Goal: Information Seeking & Learning: Learn about a topic

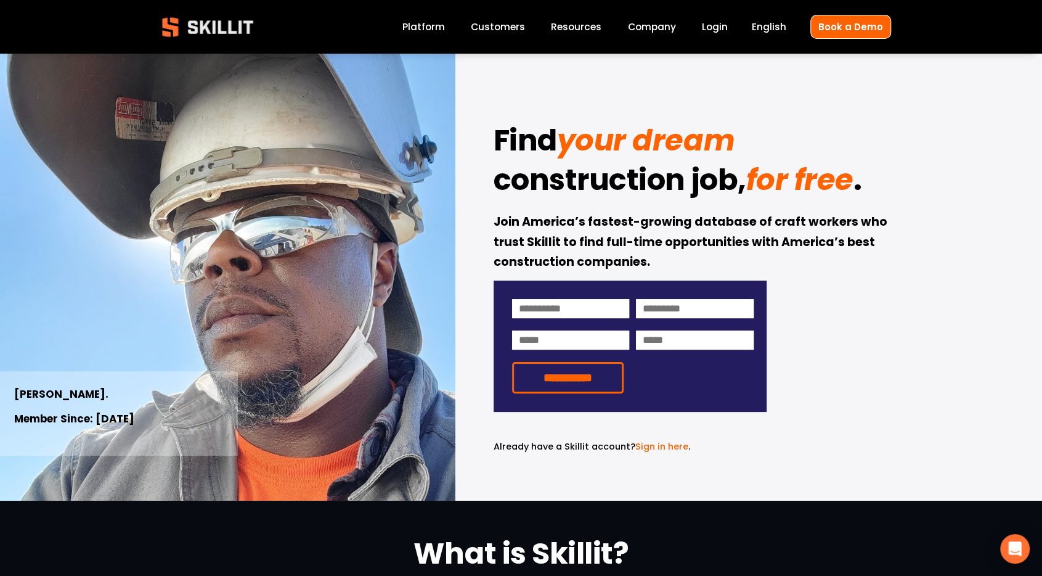
click at [478, 32] on link "Customers" at bounding box center [498, 26] width 54 height 17
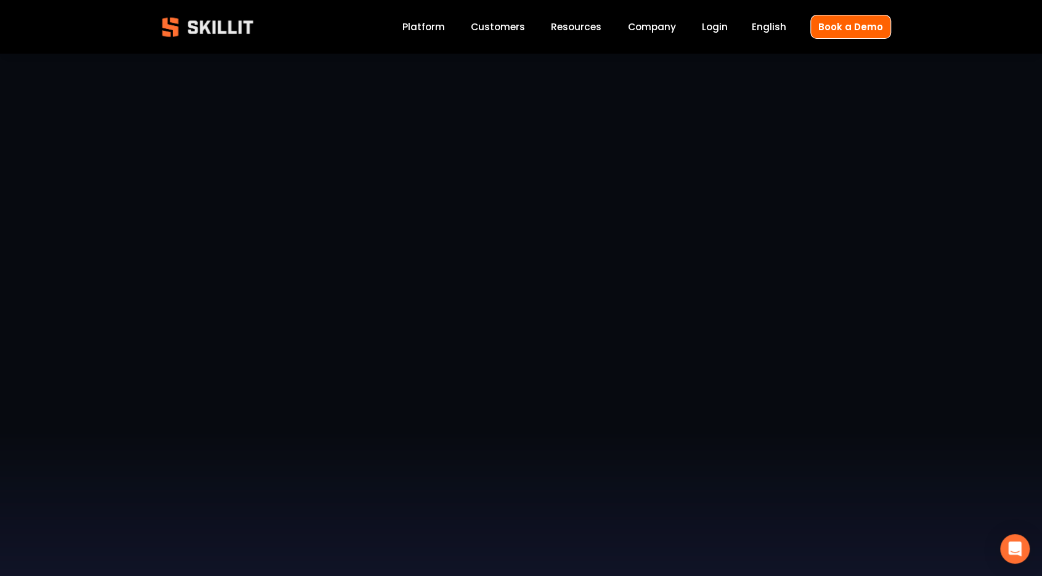
click at [429, 33] on link "Platform" at bounding box center [423, 26] width 43 height 17
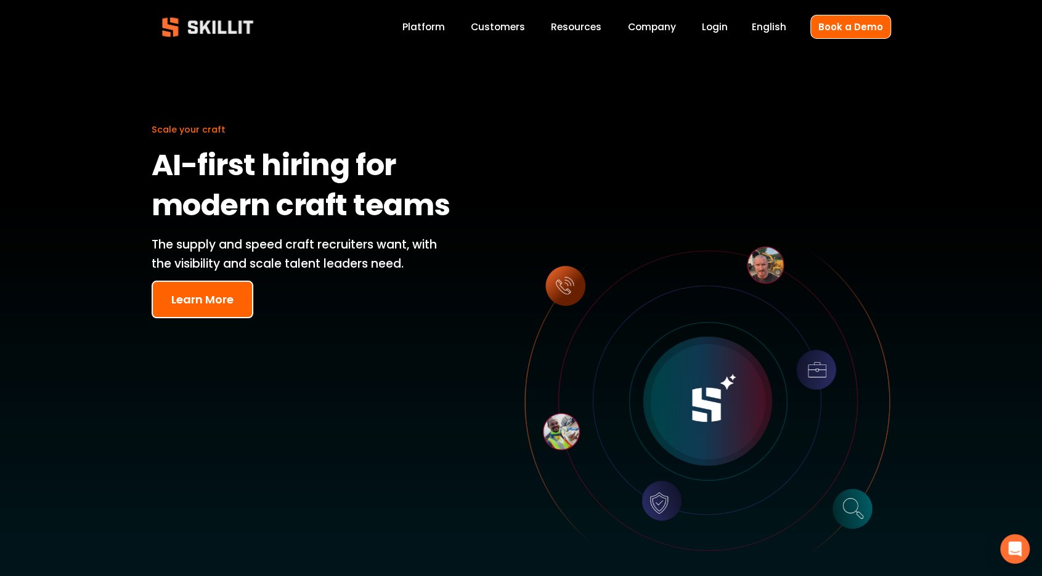
drag, startPoint x: 274, startPoint y: 315, endPoint x: 251, endPoint y: 319, distance: 23.1
click at [269, 317] on div "Scale your craft AI-first hiring for modern craft teams The supply and speed cr…" at bounding box center [521, 390] width 1042 height 672
click at [250, 319] on div "Scale your craft AI-first hiring for modern craft teams The supply and speed cr…" at bounding box center [521, 390] width 1042 height 672
drag, startPoint x: 228, startPoint y: 300, endPoint x: 240, endPoint y: 298, distance: 11.9
click at [227, 300] on button "Learn More" at bounding box center [203, 299] width 102 height 38
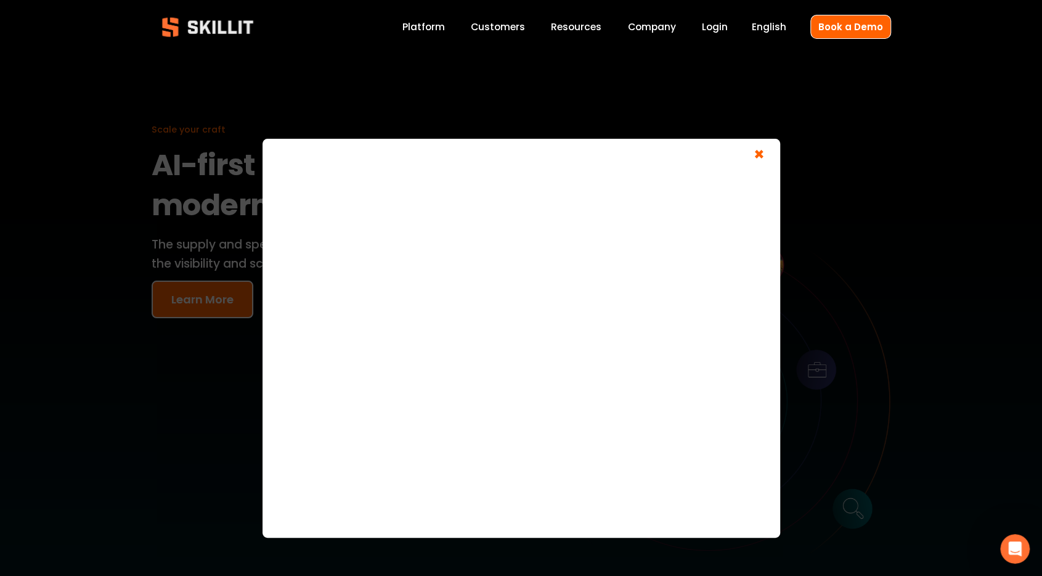
click at [593, 21] on span "Resources" at bounding box center [576, 27] width 51 height 14
click at [639, 33] on link "Company" at bounding box center [651, 26] width 48 height 17
